Goal: Task Accomplishment & Management: Manage account settings

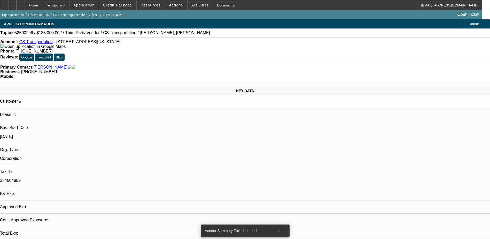
select select "0"
select select "2"
select select "0.1"
select select "1"
select select "2"
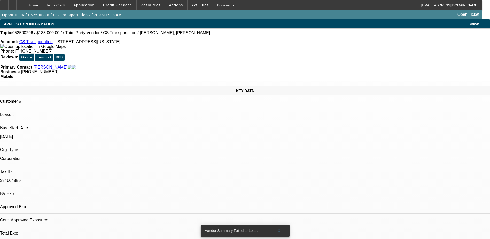
select select "4"
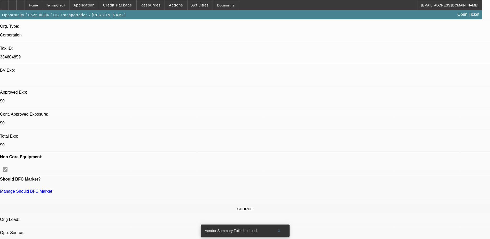
scroll to position [103, 0]
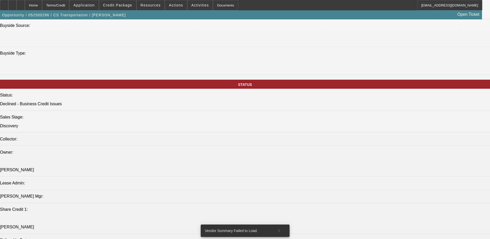
scroll to position [439, 0]
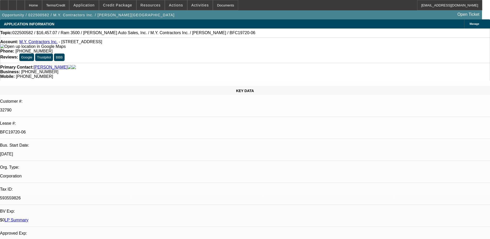
select select "0"
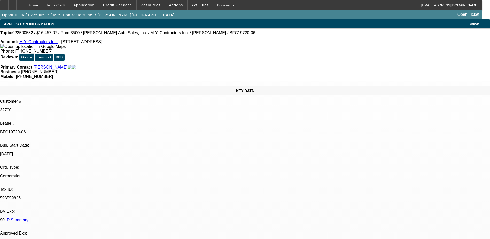
select select "0"
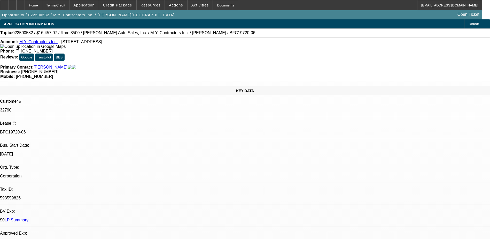
select select "0"
select select "1"
select select "3"
select select "6"
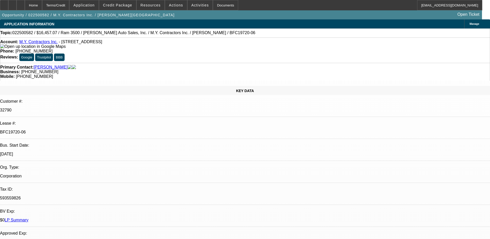
select select "1"
select select "6"
select select "1"
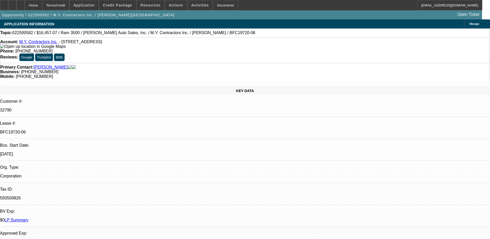
select select "6"
select select "1"
select select "6"
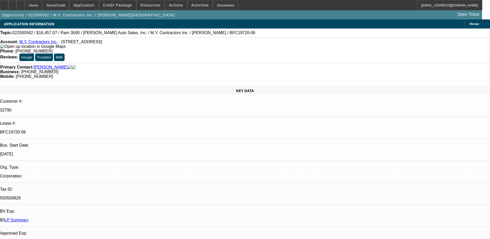
drag, startPoint x: 167, startPoint y: 35, endPoint x: 121, endPoint y: 9, distance: 53.0
click at [121, 9] on span at bounding box center [117, 5] width 37 height 12
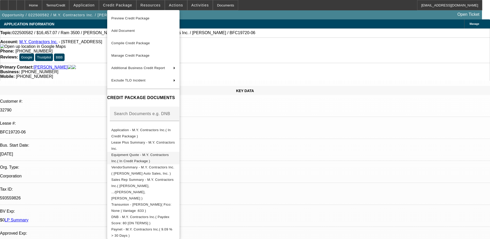
click at [167, 156] on span "Equipment Quote - M.Y. Contractors Inc.( In Credit Package )" at bounding box center [139, 158] width 57 height 10
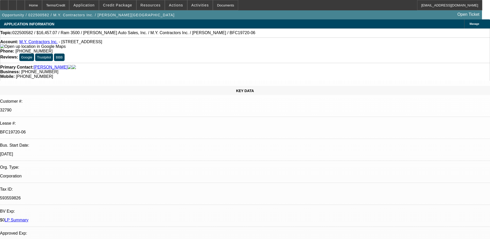
click at [109, 86] on div "KEY DATA Customer #: 32790 Lease #: BFC19720-06 Bus. Start Date: [DATE] Org. Ty…" at bounding box center [245, 215] width 490 height 258
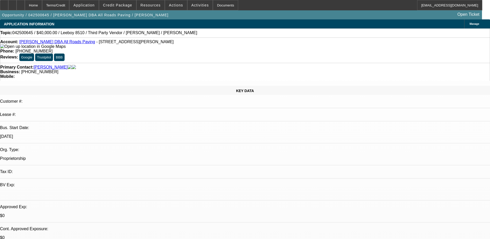
select select "0"
select select "0.1"
select select "0"
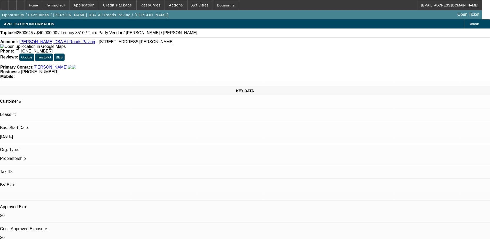
select select "0.1"
select select "0"
select select "0.1"
select select "0"
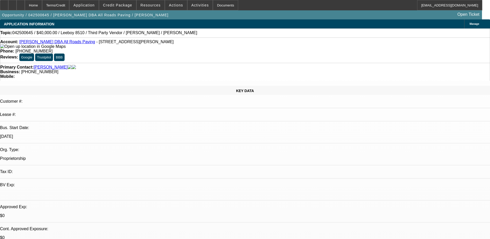
select select "0"
select select "0.1"
select select "1"
select select "3"
select select "5"
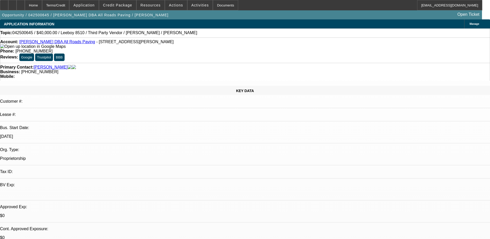
select select "1"
select select "3"
select select "5"
select select "1"
select select "3"
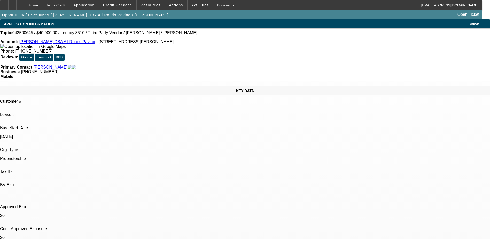
select select "4"
select select "1"
select select "3"
select select "4"
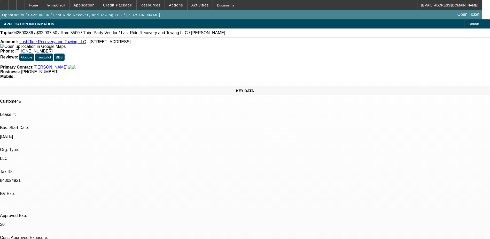
select select "0.15"
select select "0"
select select "0.1"
select select "0.15"
select select "0"
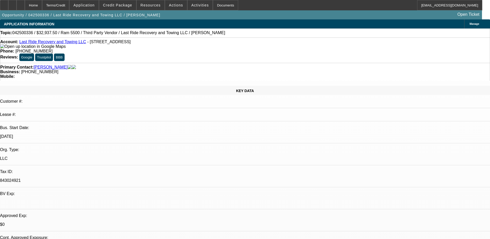
select select "0"
select select "0.15"
select select "0.1"
select select "0.15"
select select "0.1"
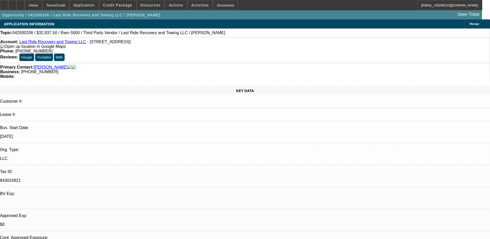
select select "1"
select select "3"
select select "4"
select select "1"
select select "3"
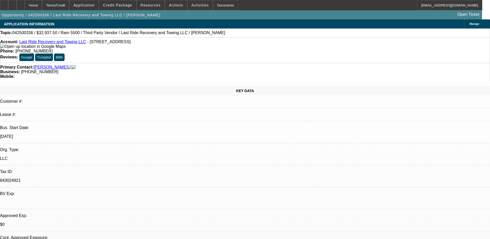
select select "6"
select select "1"
select select "2"
select select "4"
select select "1"
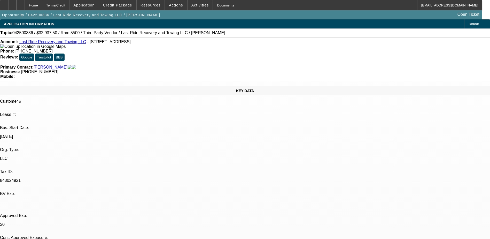
select select "2"
select select "4"
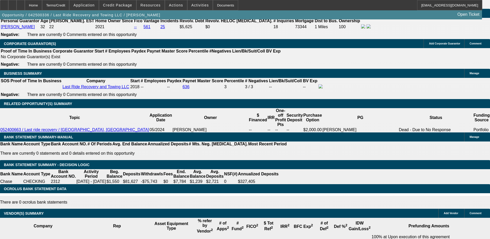
scroll to position [749, 0]
